Goal: Task Accomplishment & Management: Use online tool/utility

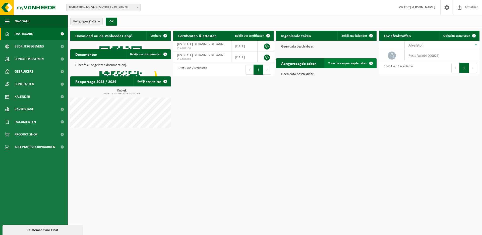
click at [354, 63] on span "Toon de aangevraagde taken" at bounding box center [348, 63] width 39 height 3
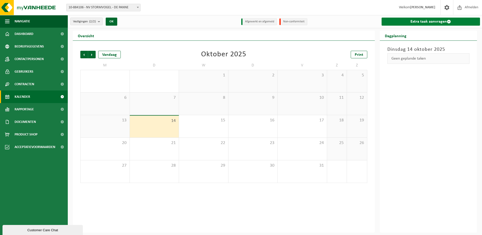
click at [425, 21] on link "Extra taak aanvragen" at bounding box center [431, 22] width 99 height 8
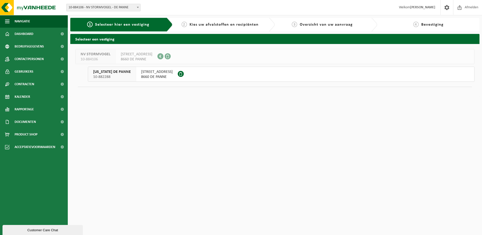
click at [145, 73] on span "ZEEDIJK 37" at bounding box center [157, 71] width 32 height 5
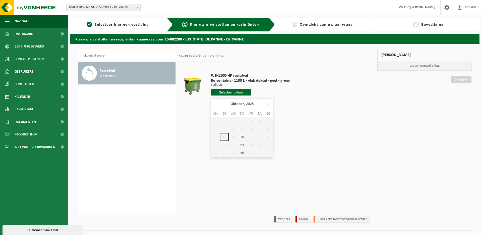
click at [233, 92] on input "text" at bounding box center [231, 92] width 40 height 6
click at [244, 137] on div "16" at bounding box center [242, 137] width 9 height 8
type input "Van 2025-10-16"
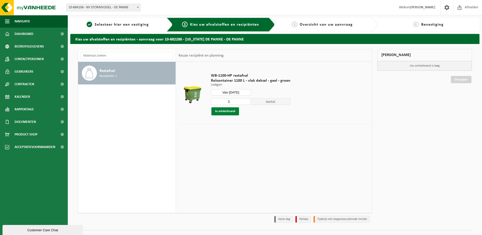
click at [226, 111] on button "In winkelmand" at bounding box center [226, 111] width 28 height 8
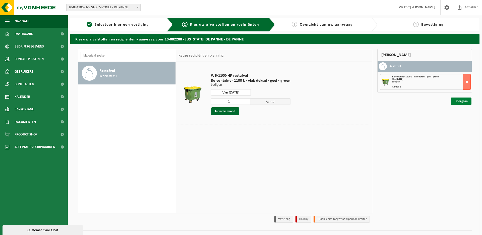
click at [457, 102] on link "Doorgaan" at bounding box center [461, 100] width 21 height 7
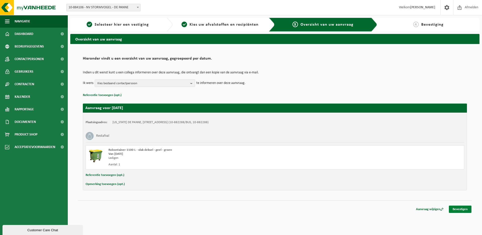
click at [460, 210] on link "Bevestigen" at bounding box center [460, 209] width 23 height 7
